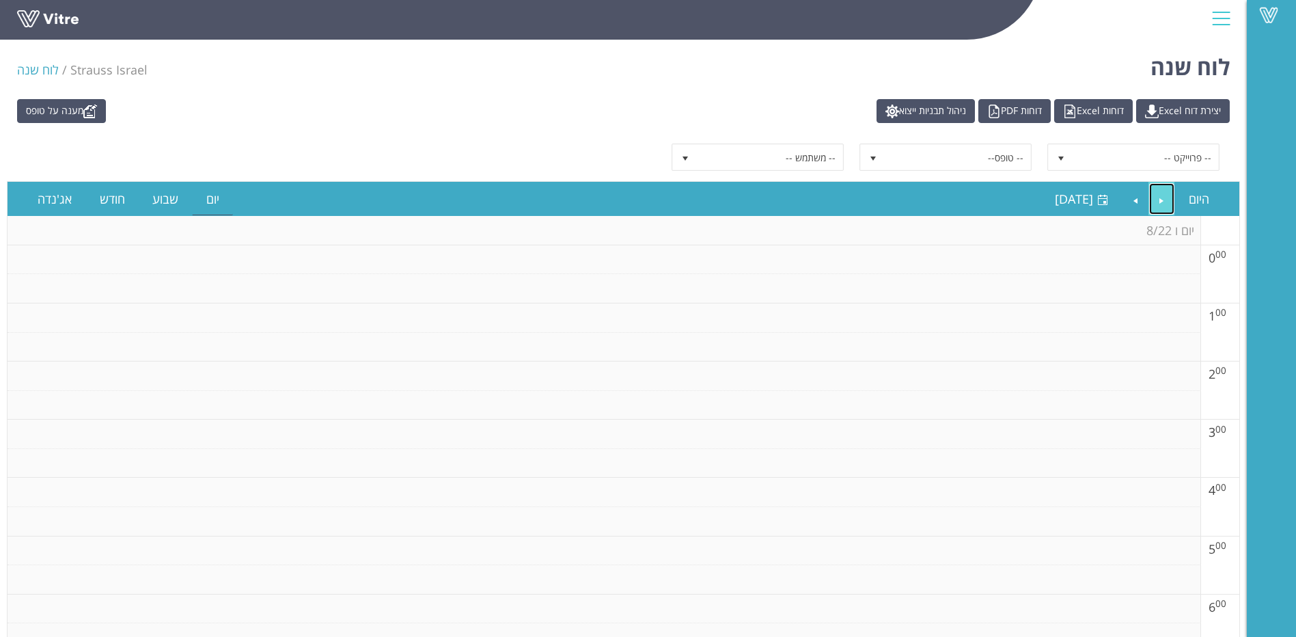
click at [1164, 196] on link "Previous" at bounding box center [1162, 198] width 26 height 31
click at [1055, 194] on span "[DATE]" at bounding box center [1074, 199] width 38 height 16
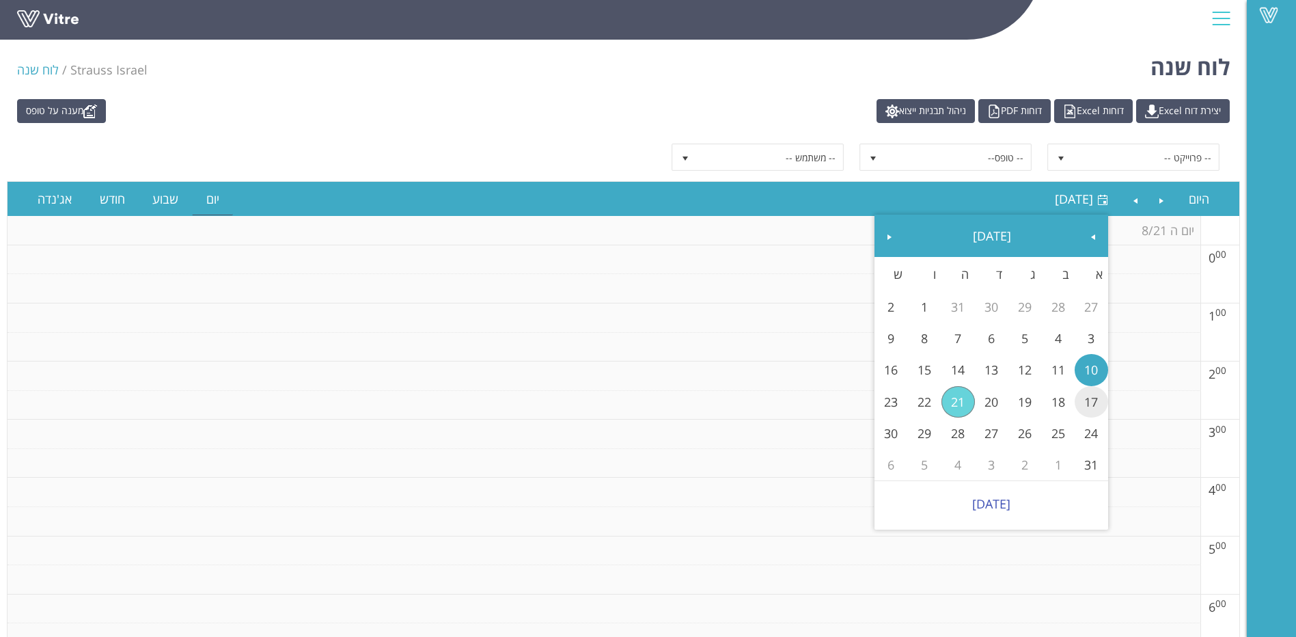
click at [1085, 396] on link "17" at bounding box center [1091, 401] width 33 height 31
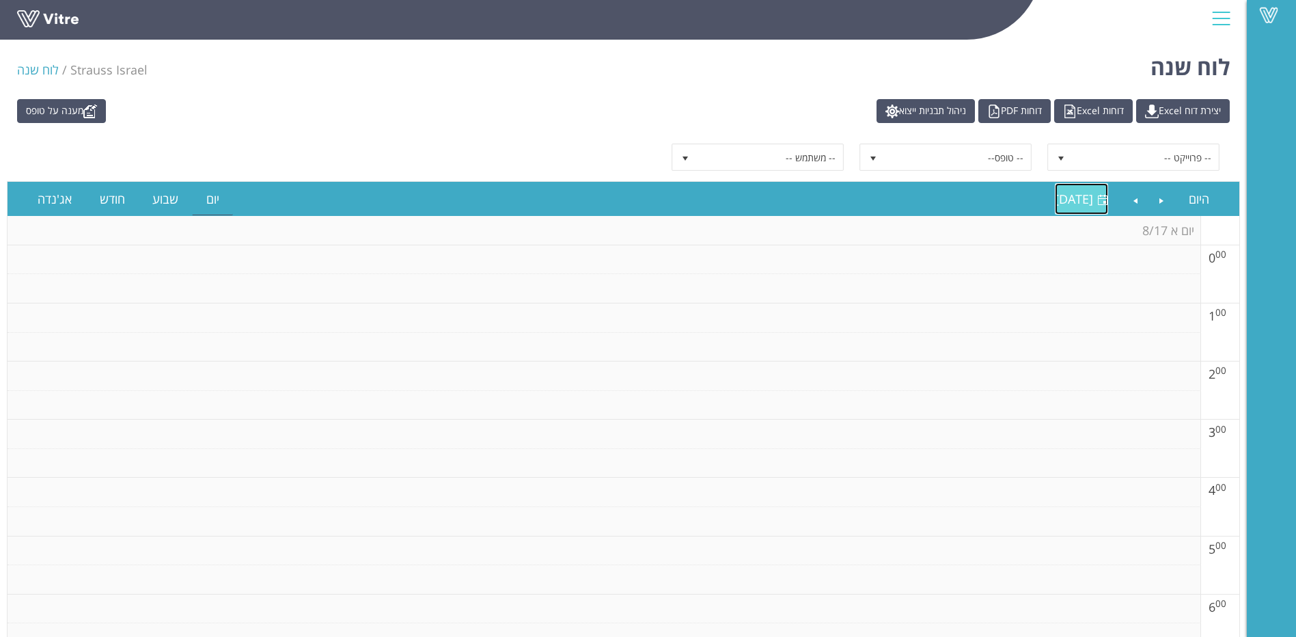
click at [1071, 187] on link "[DATE] [DATE]" at bounding box center [1081, 198] width 53 height 31
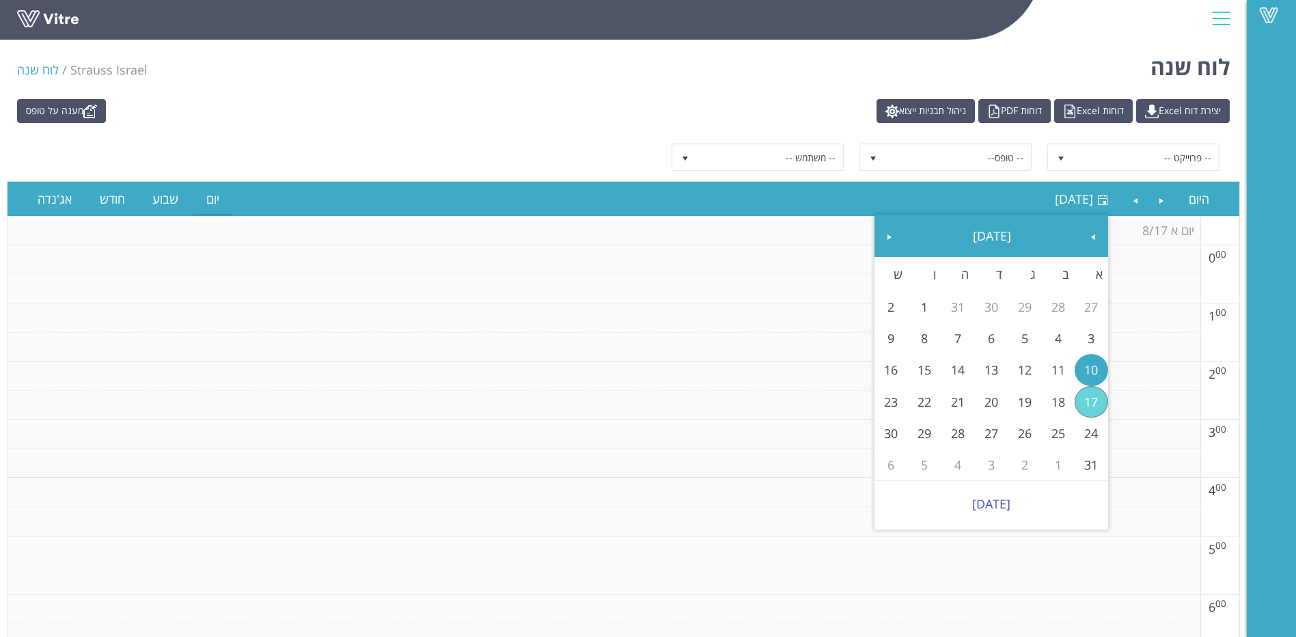
click at [1099, 374] on link "10" at bounding box center [1091, 369] width 33 height 31
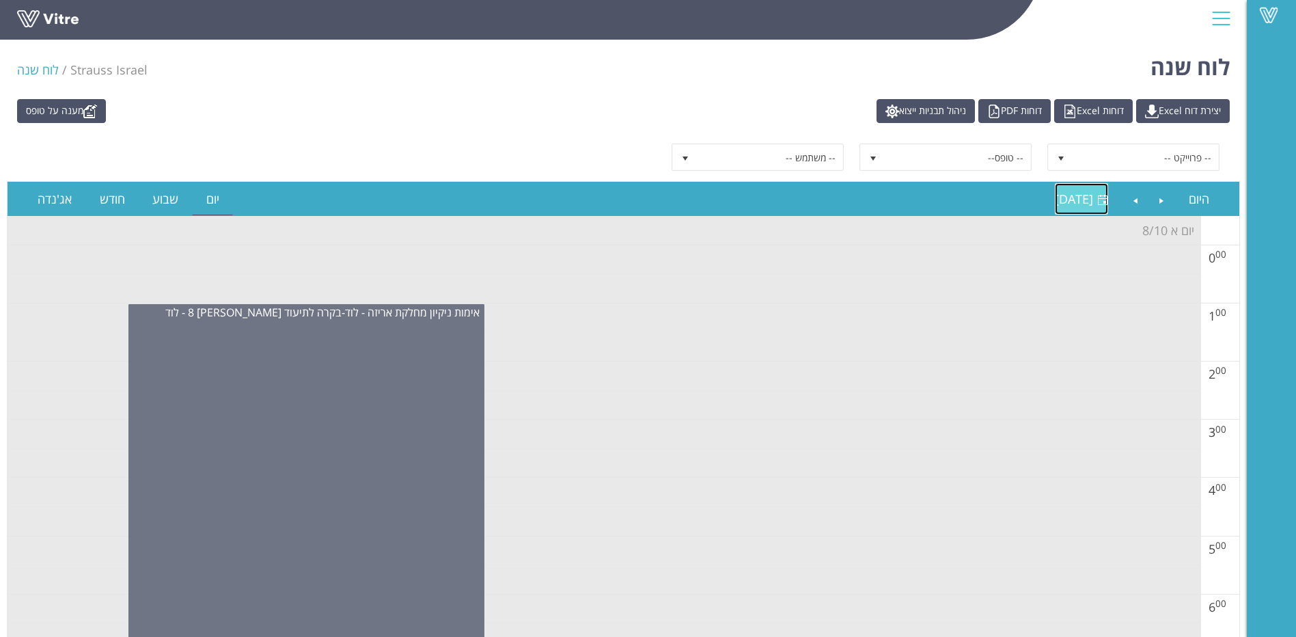
click at [1055, 208] on link "[DATE] [DATE]" at bounding box center [1081, 198] width 53 height 31
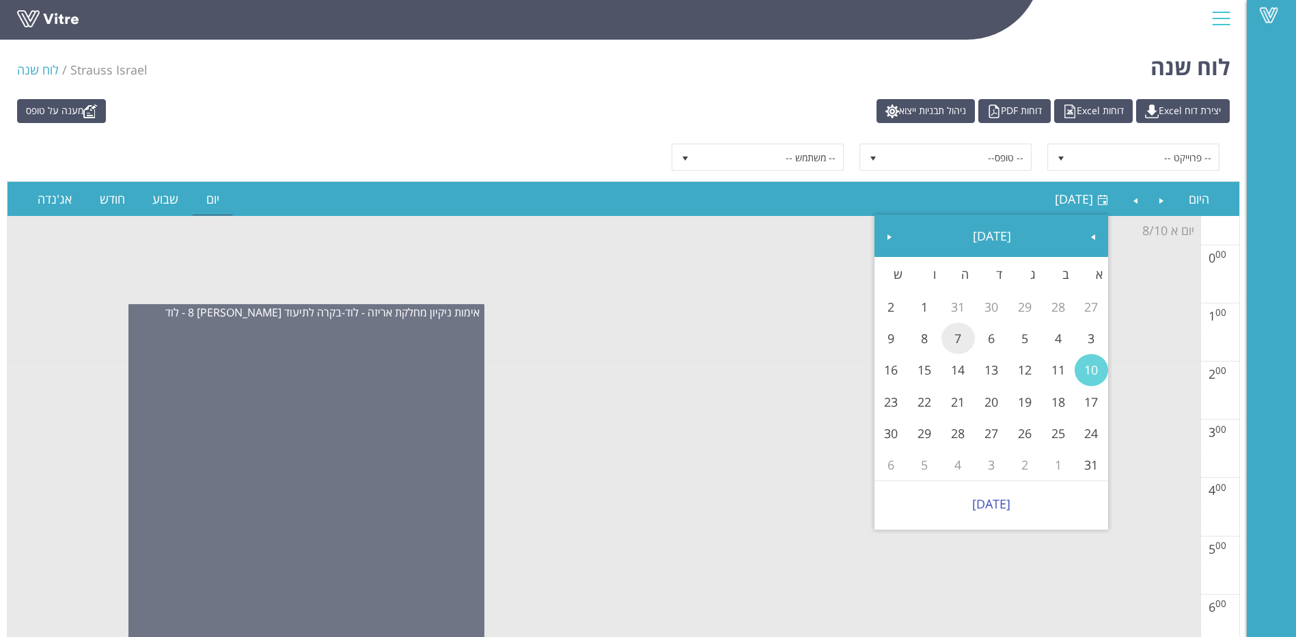
click at [946, 346] on link "7" at bounding box center [958, 338] width 33 height 31
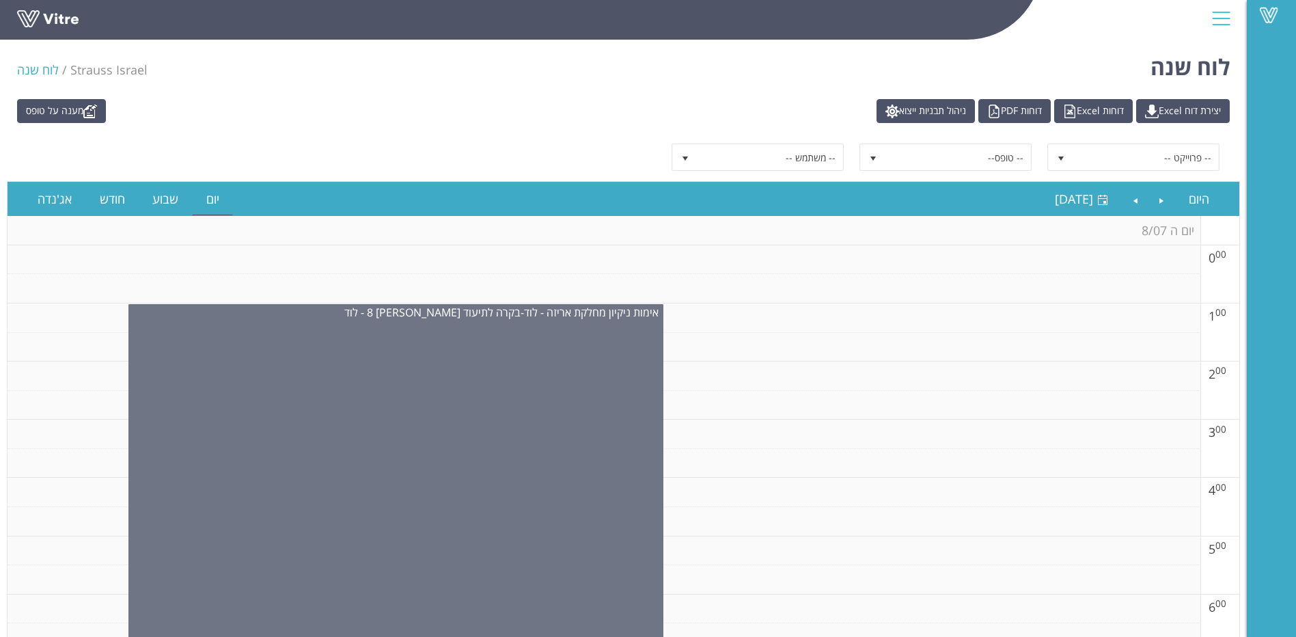
click at [1069, 219] on th "יום ה 8/07" at bounding box center [604, 230] width 1193 height 29
click at [1069, 201] on span "[DATE]" at bounding box center [1074, 199] width 38 height 16
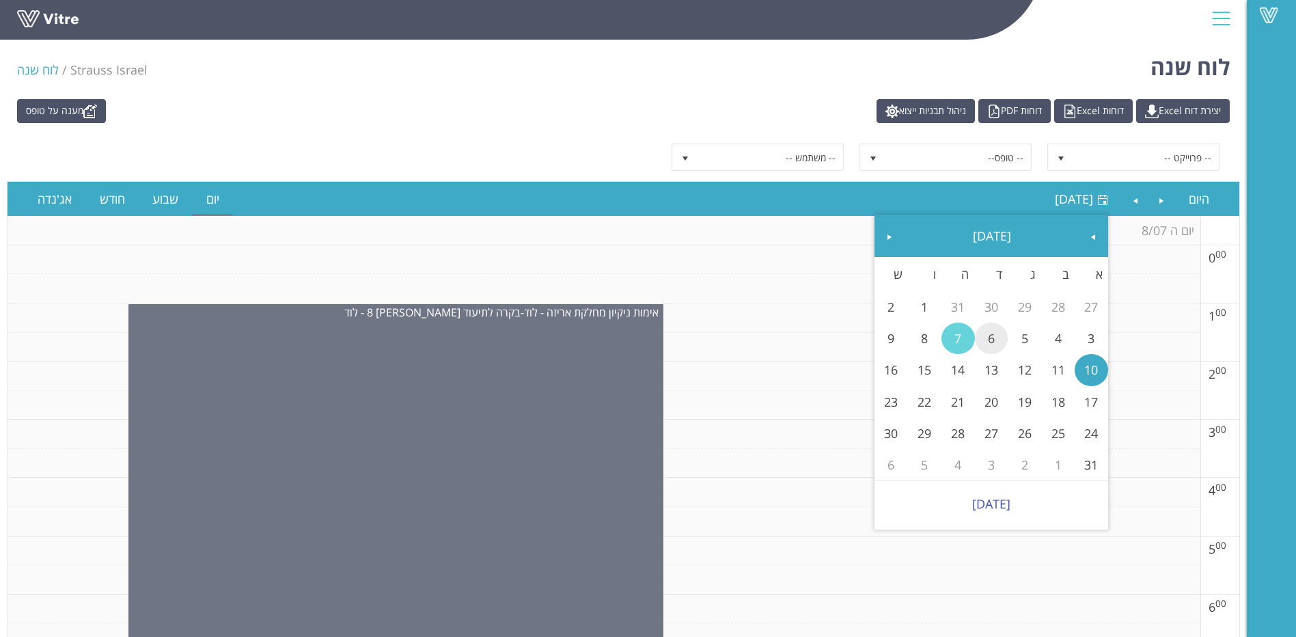
click at [991, 338] on link "6" at bounding box center [991, 338] width 33 height 31
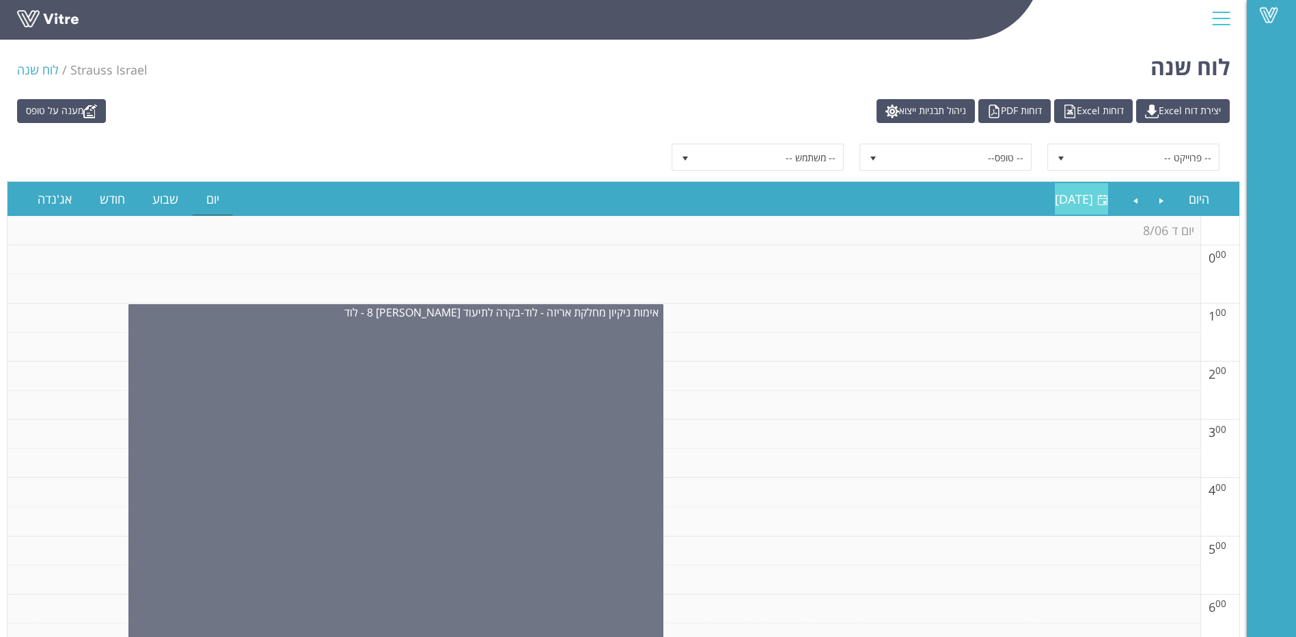
click at [1056, 206] on span "[DATE]" at bounding box center [1074, 199] width 38 height 16
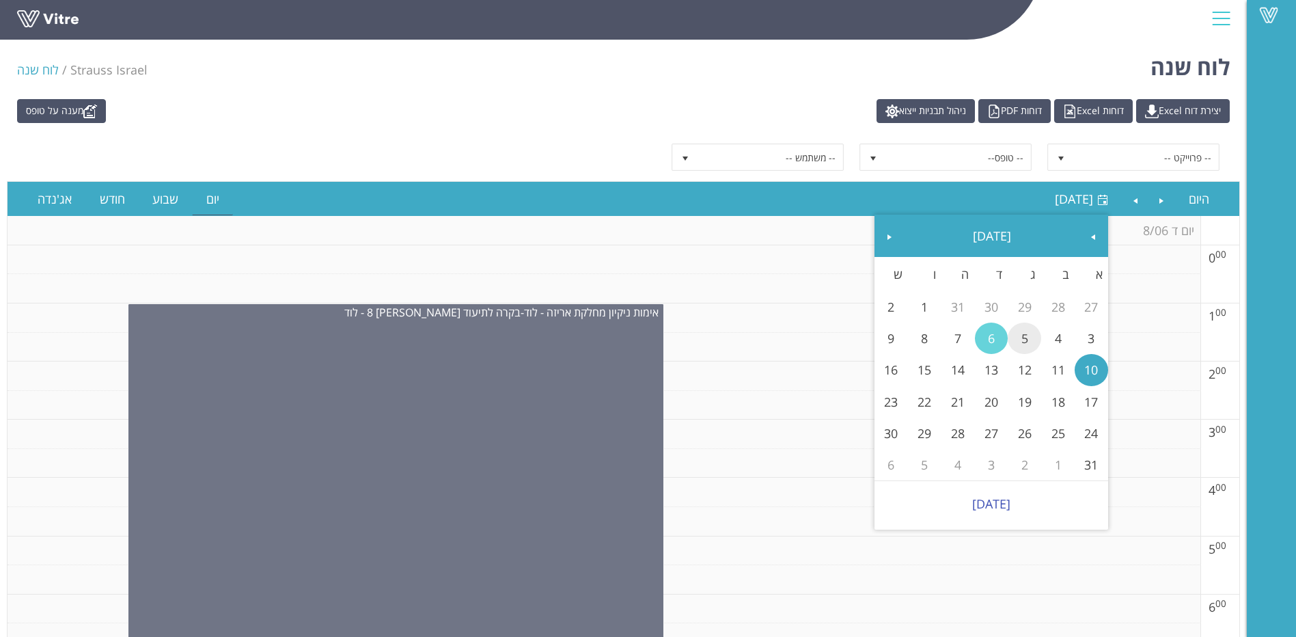
click at [1030, 347] on link "5" at bounding box center [1024, 338] width 33 height 31
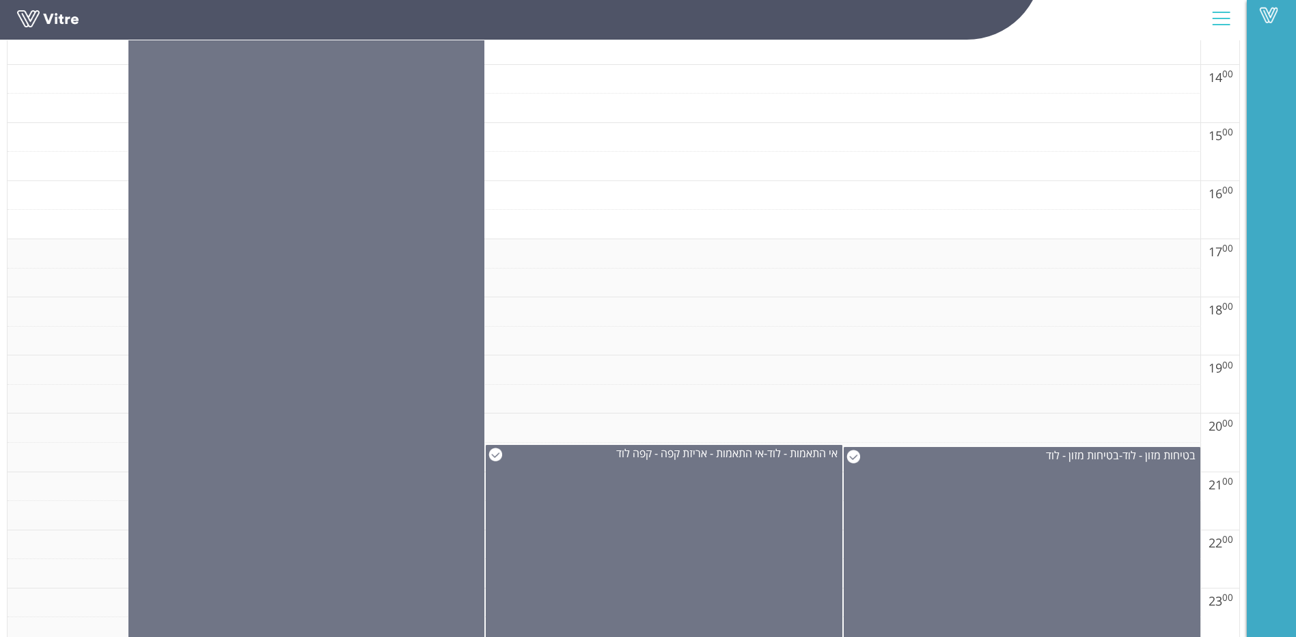
scroll to position [1011, 0]
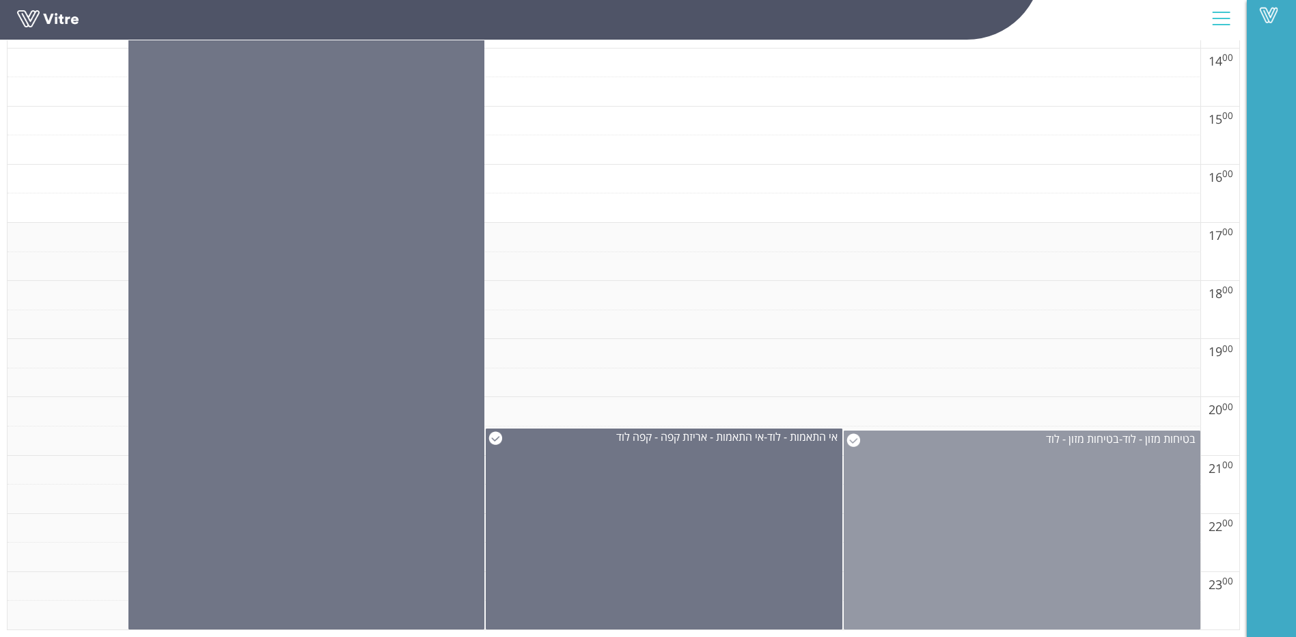
click at [947, 510] on div "בטיחות מזון - לוד - בטיחות מזון - לוד" at bounding box center [1022, 529] width 357 height 199
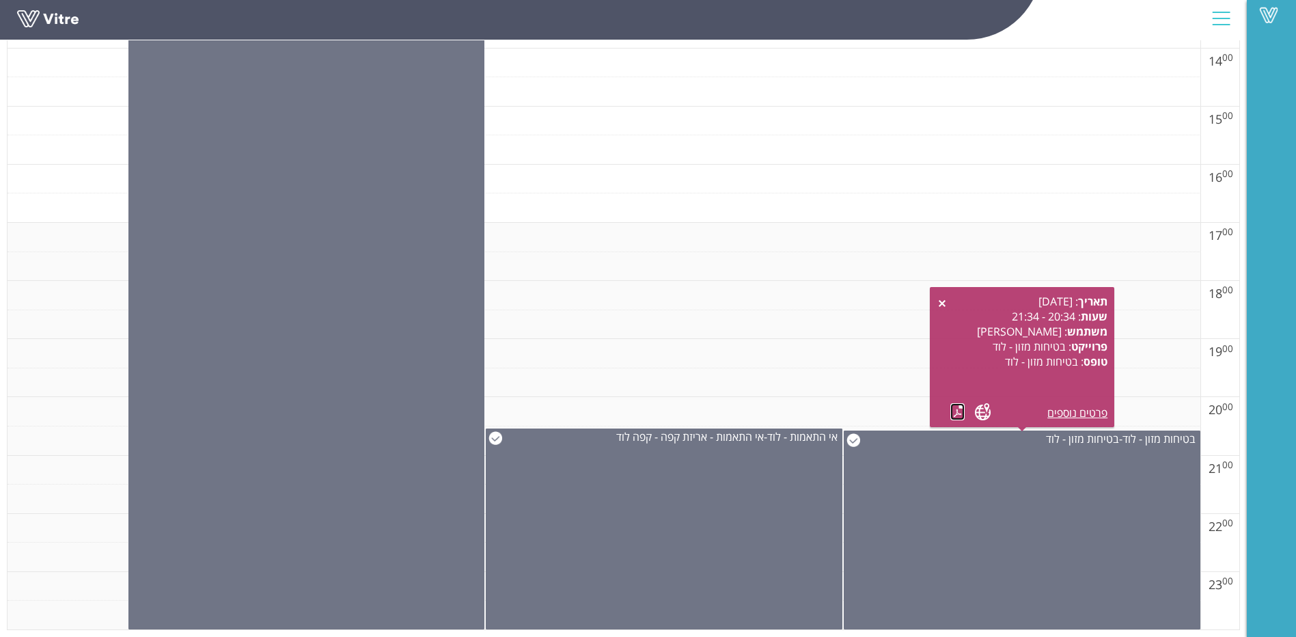
click at [963, 411] on link at bounding box center [957, 411] width 14 height 17
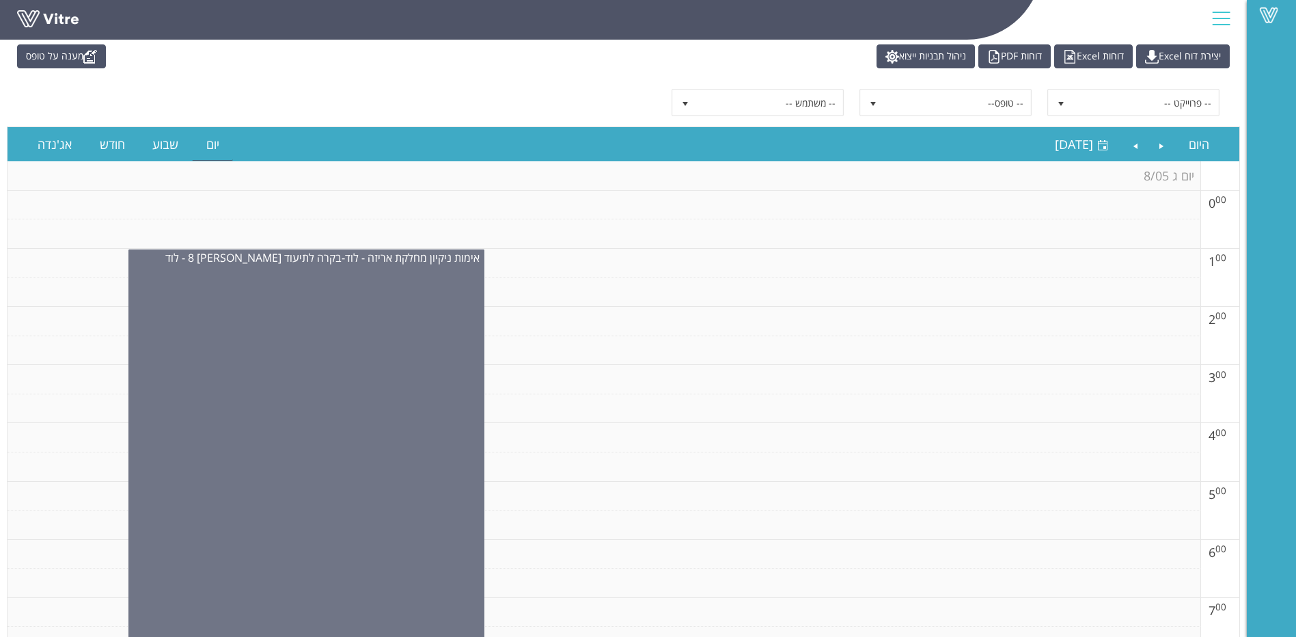
scroll to position [0, 0]
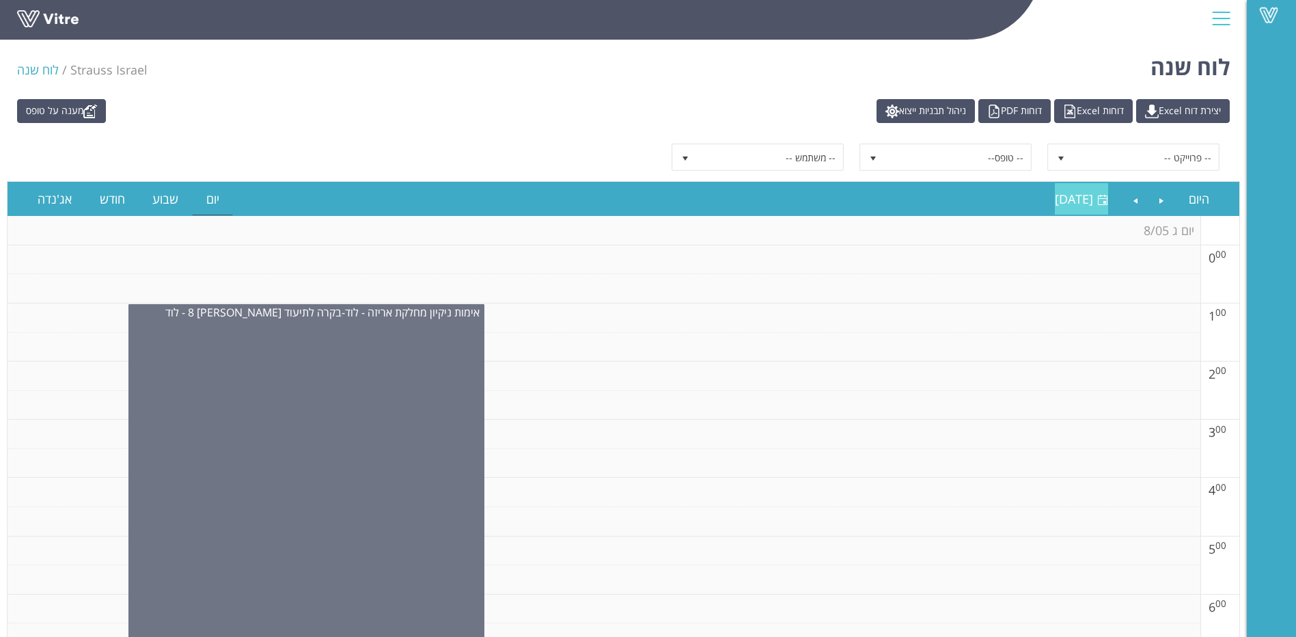
click at [1055, 203] on span "[DATE]" at bounding box center [1074, 199] width 38 height 16
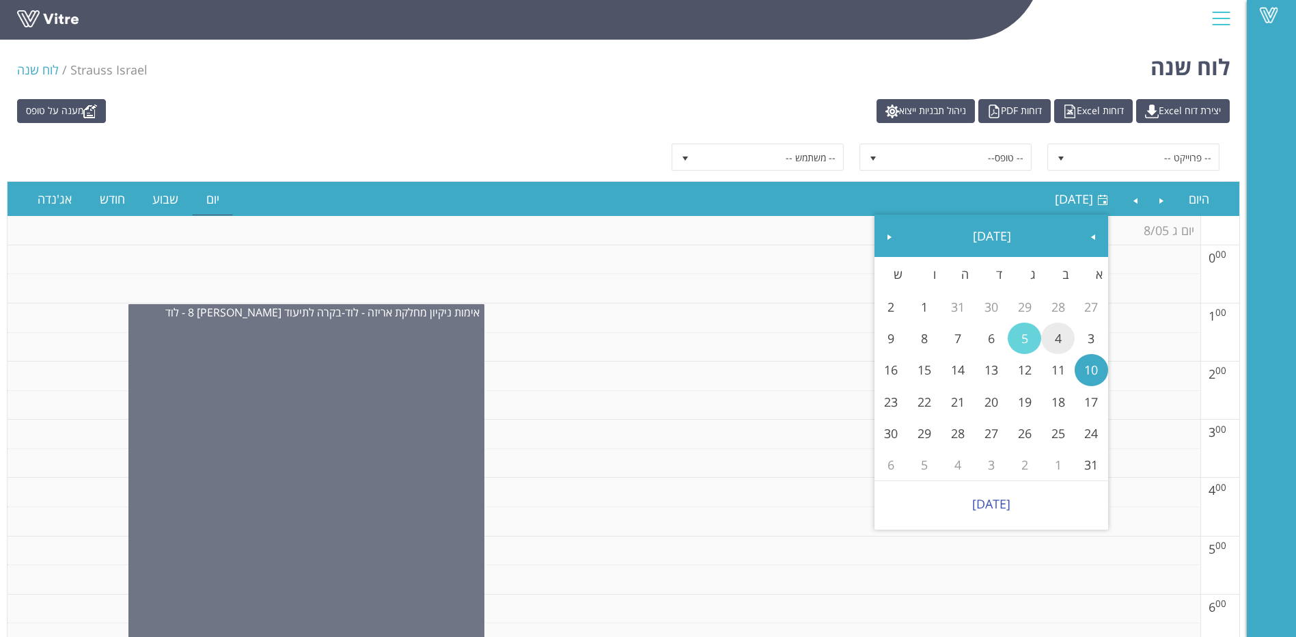
click at [1051, 341] on link "4" at bounding box center [1057, 338] width 33 height 31
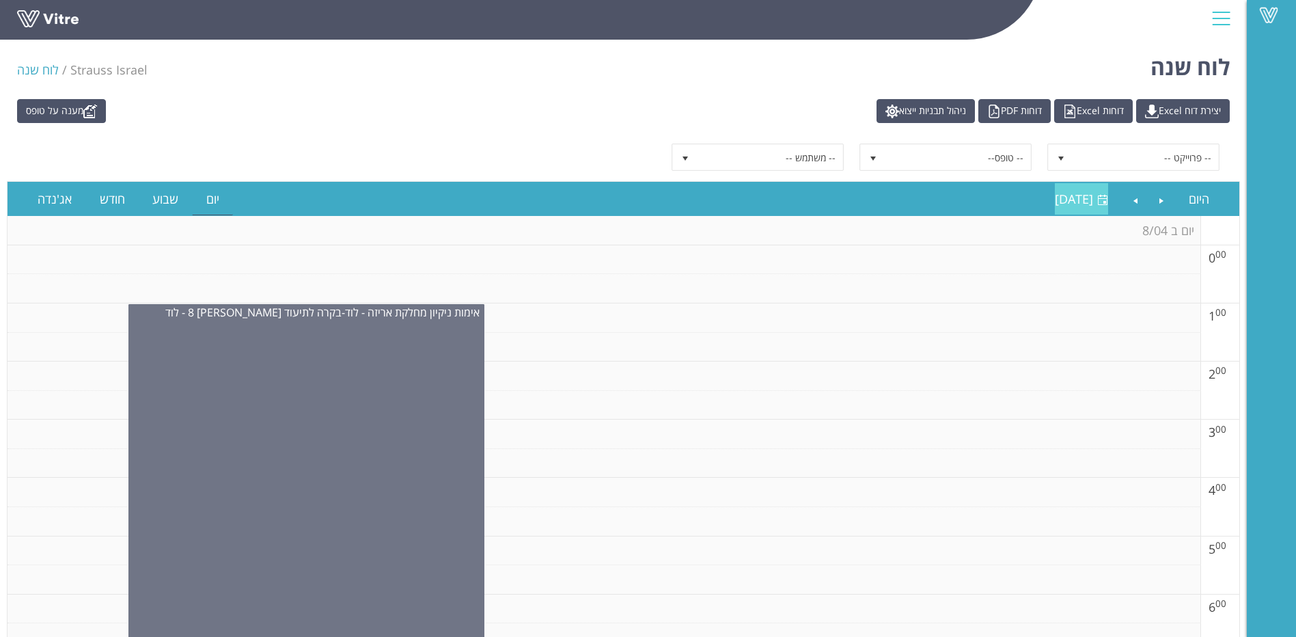
click at [1055, 195] on span "[DATE]" at bounding box center [1074, 199] width 38 height 16
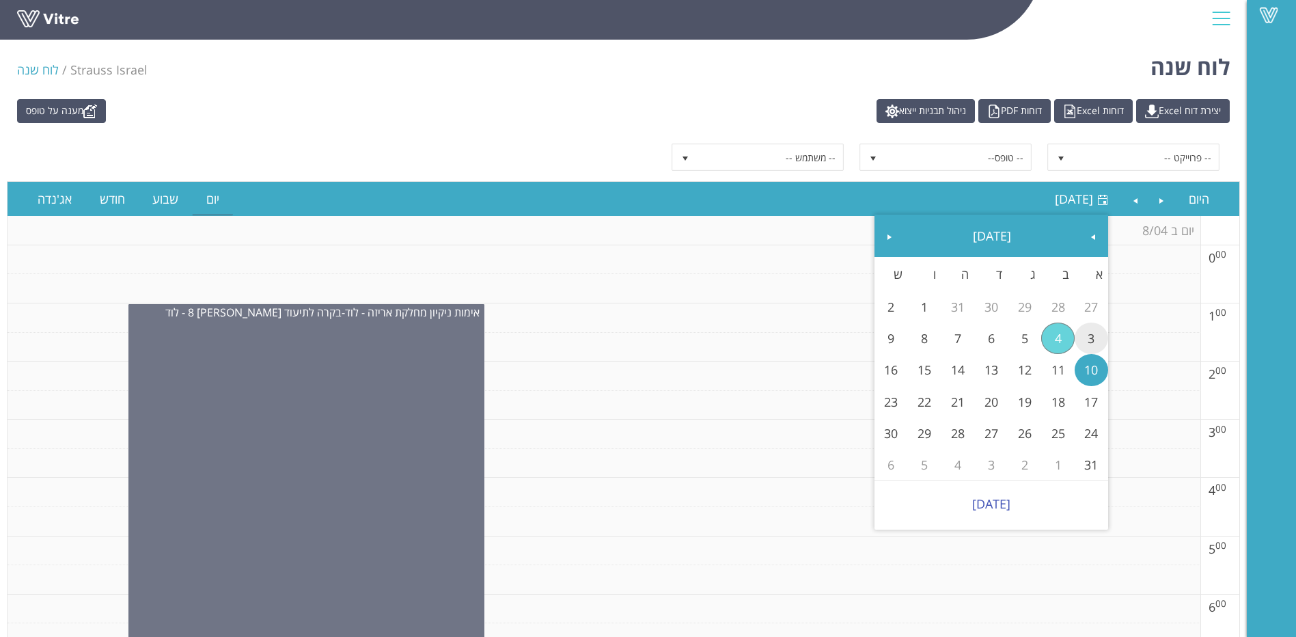
click at [1101, 333] on link "3" at bounding box center [1091, 338] width 33 height 31
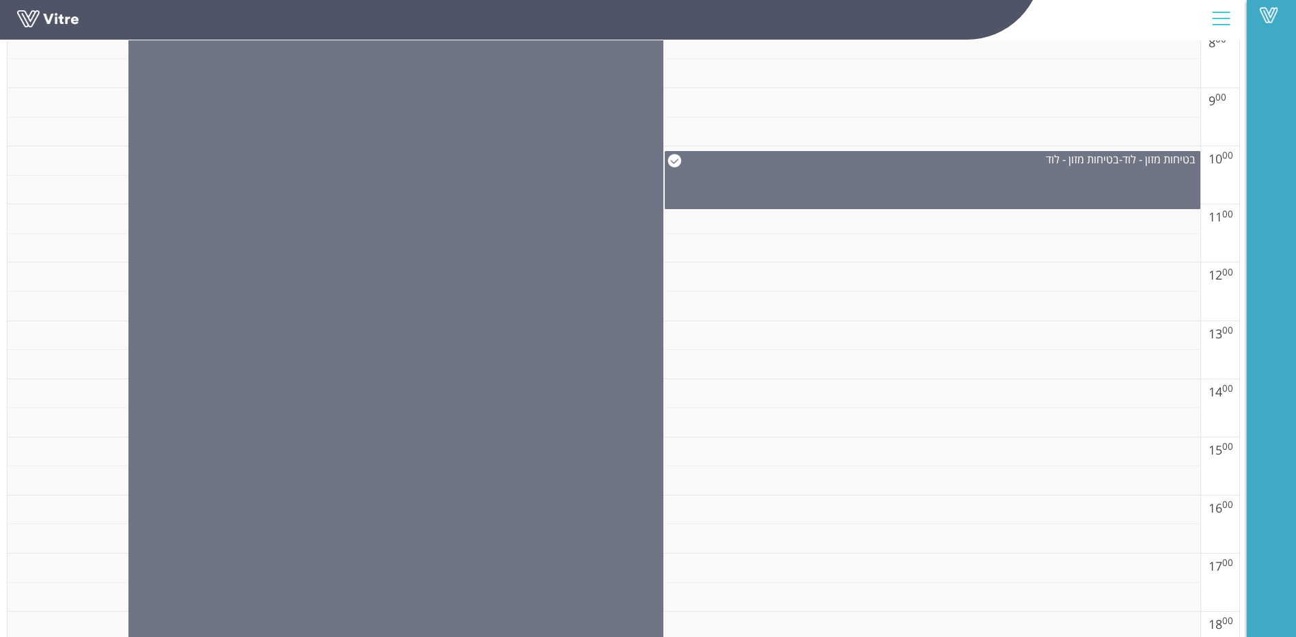
scroll to position [683, 0]
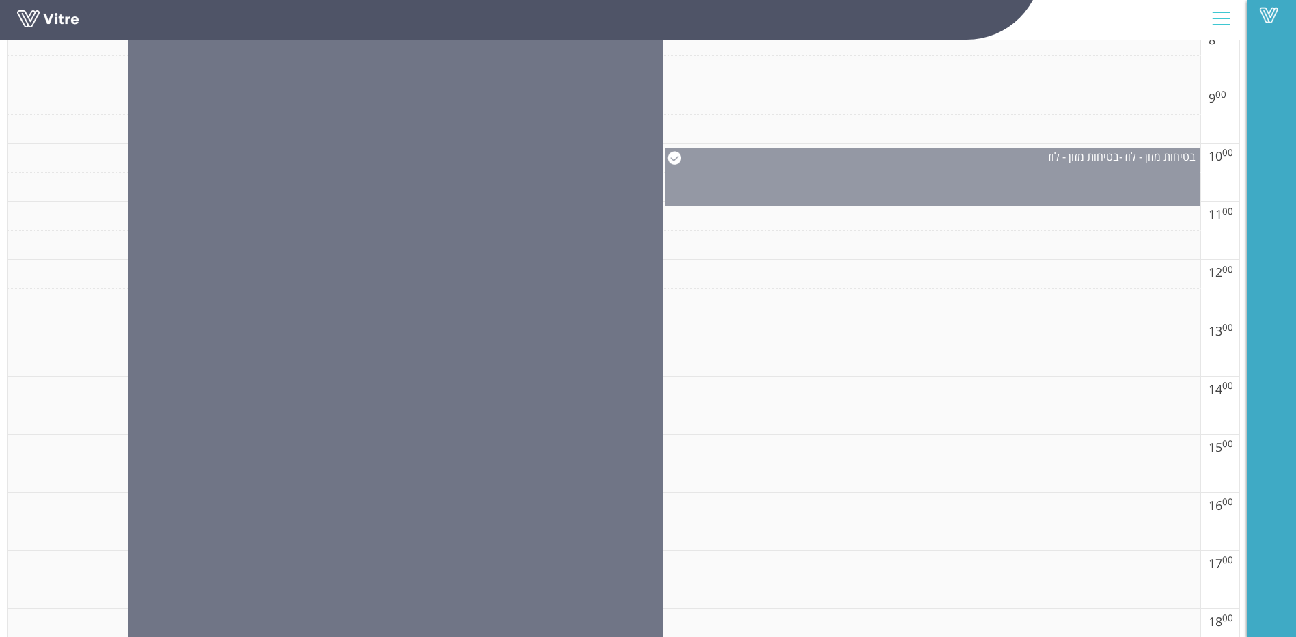
click at [860, 188] on div "בטיחות מזון - לוד - בטיחות מזון - לוד" at bounding box center [933, 177] width 536 height 58
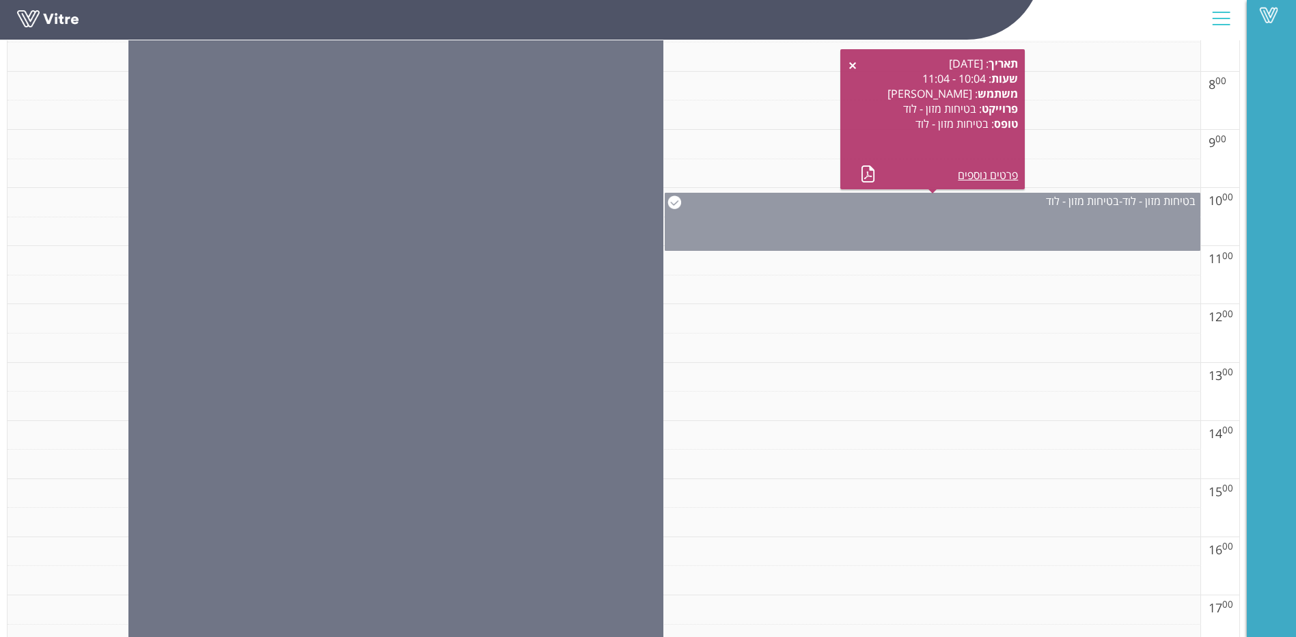
scroll to position [615, 0]
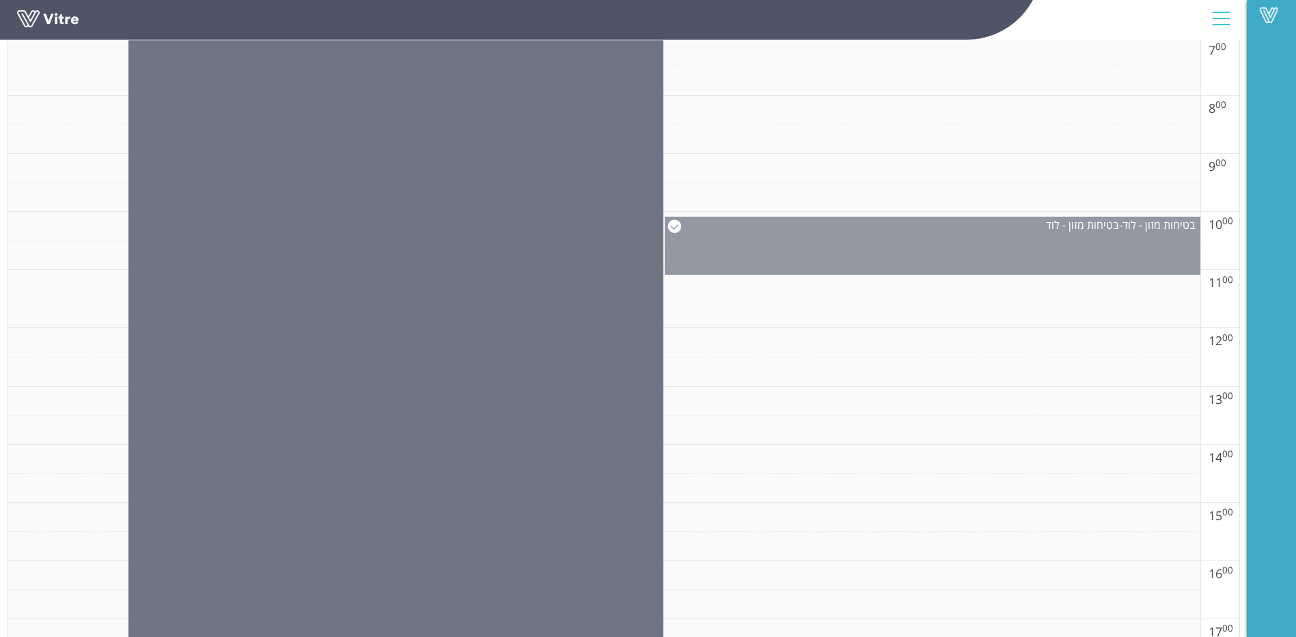
click at [883, 247] on div "בטיחות מזון - לוד - בטיחות מזון - לוד" at bounding box center [933, 246] width 536 height 58
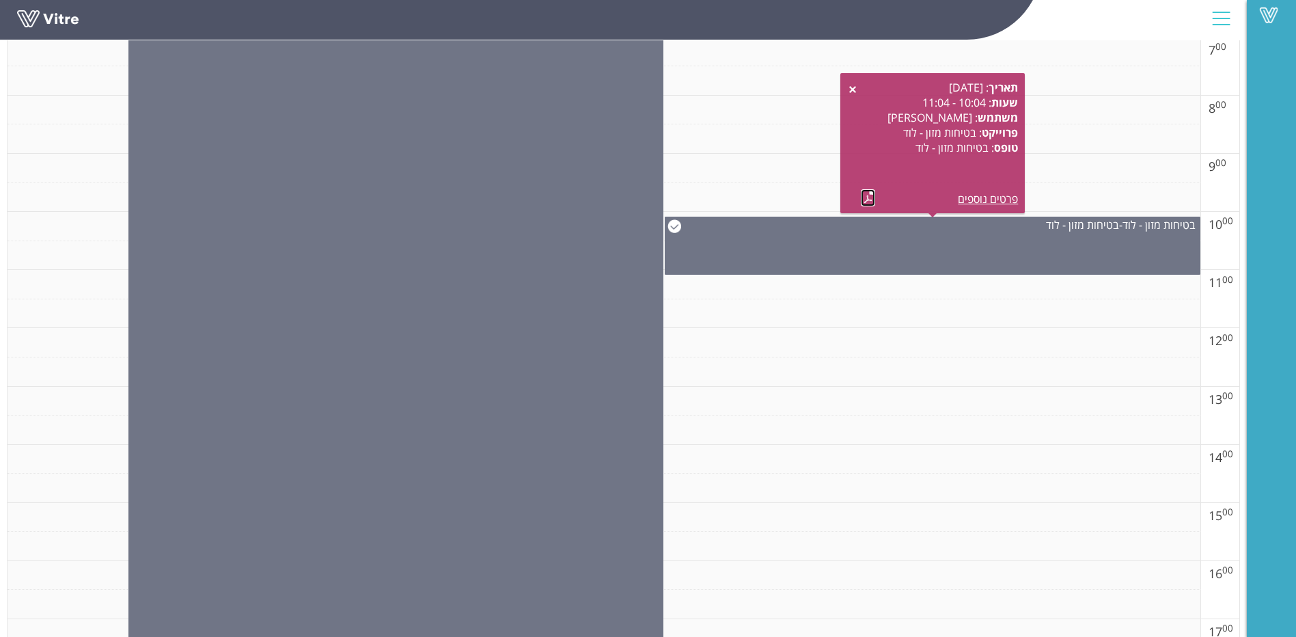
click at [866, 195] on link at bounding box center [868, 197] width 14 height 17
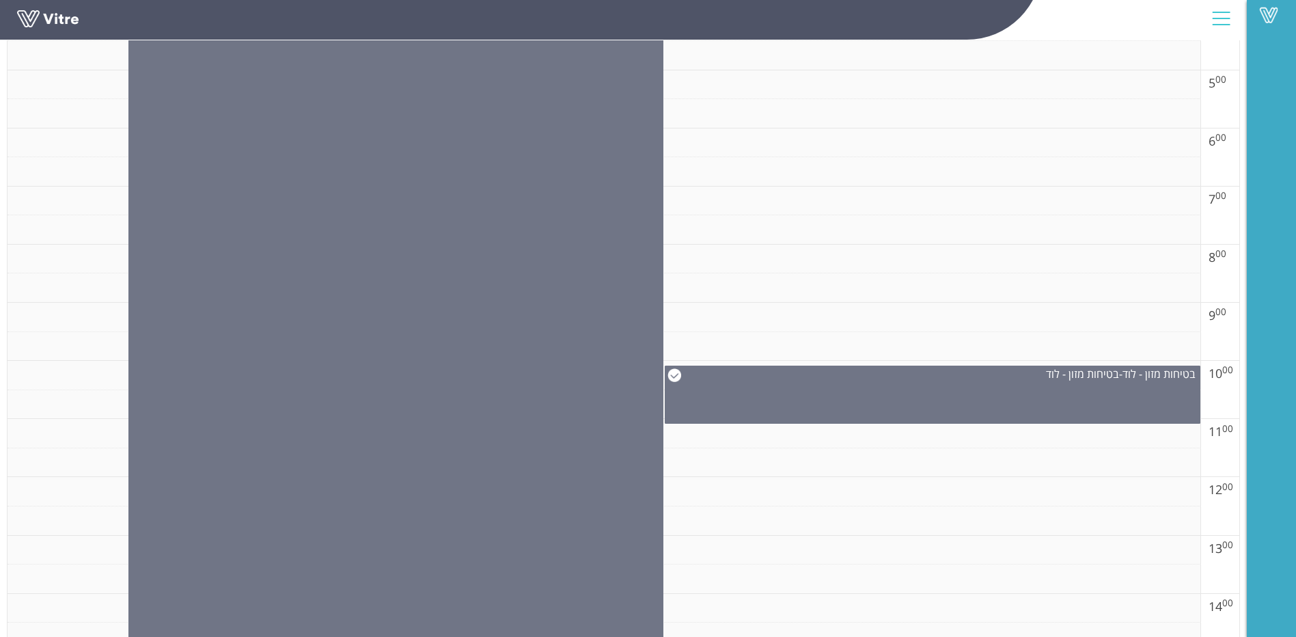
scroll to position [465, 0]
